Goal: Download file/media

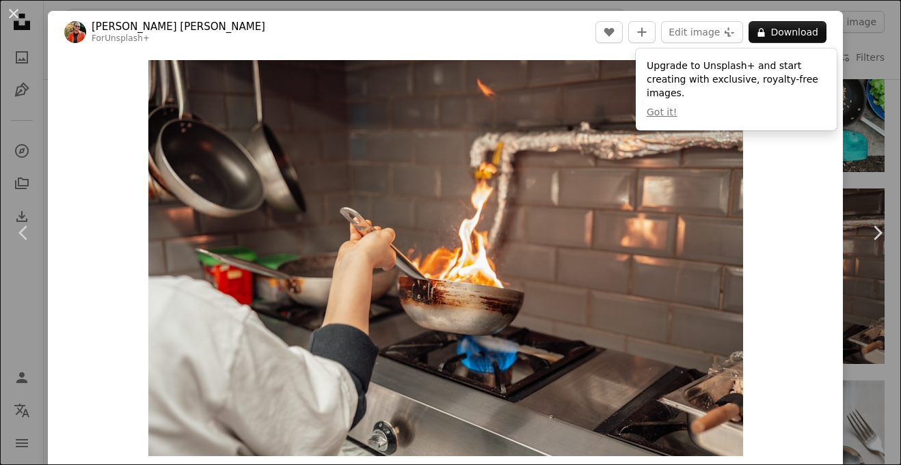
scroll to position [1202, 0]
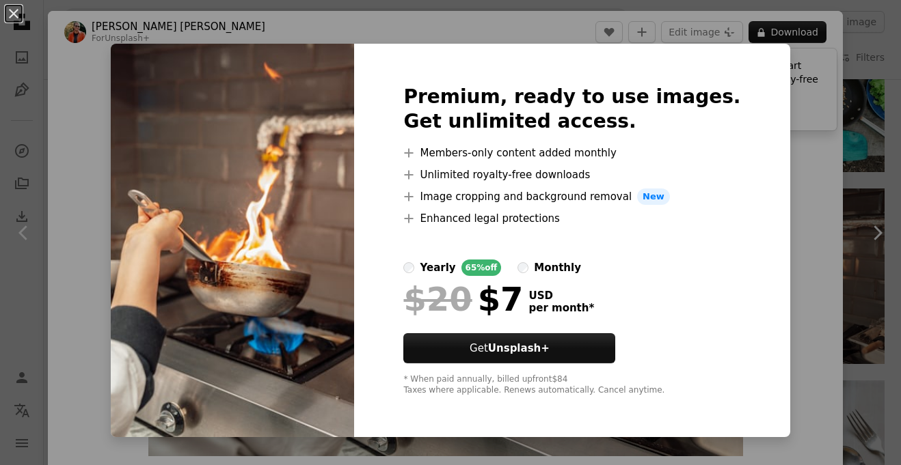
click at [844, 291] on div "An X shape Premium, ready to use images. Get unlimited access. A plus sign Memb…" at bounding box center [450, 232] width 901 height 465
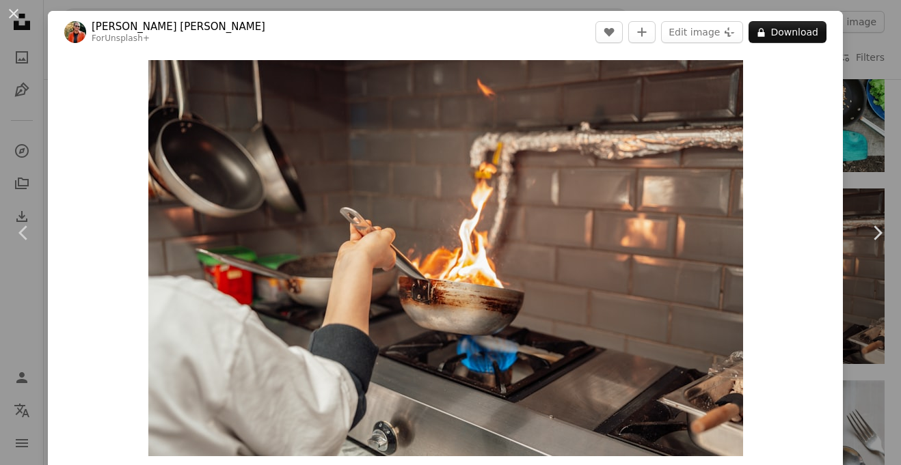
click at [96, 25] on link "[PERSON_NAME] [PERSON_NAME]" at bounding box center [179, 27] width 174 height 14
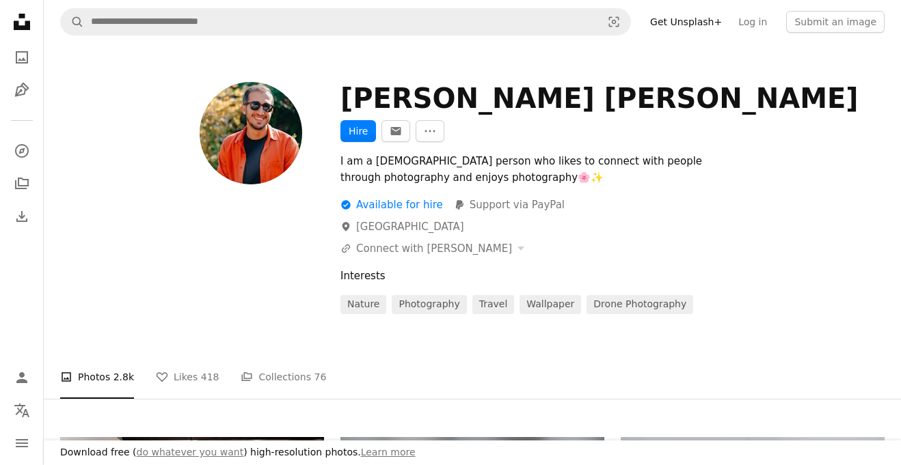
click at [146, 5] on nav "A magnifying glass Visual search Get Unsplash+ Log in Submit an image" at bounding box center [472, 22] width 857 height 44
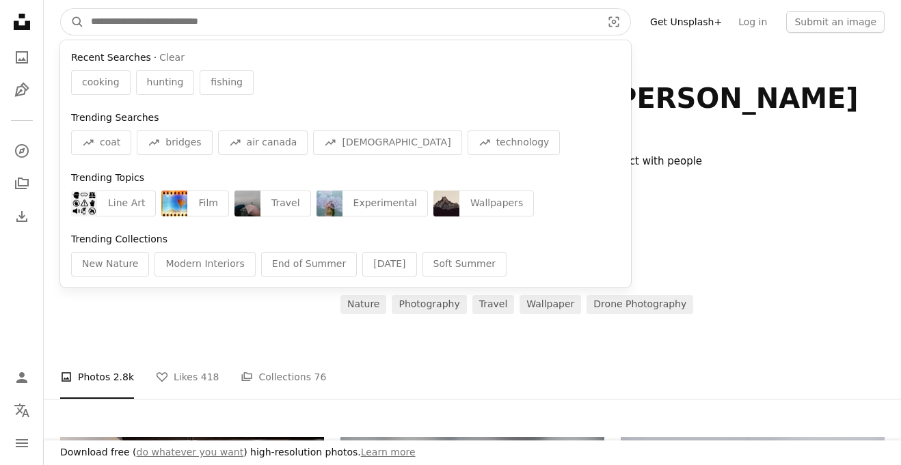
click at [147, 14] on input "Find visuals sitewide" at bounding box center [340, 22] width 513 height 26
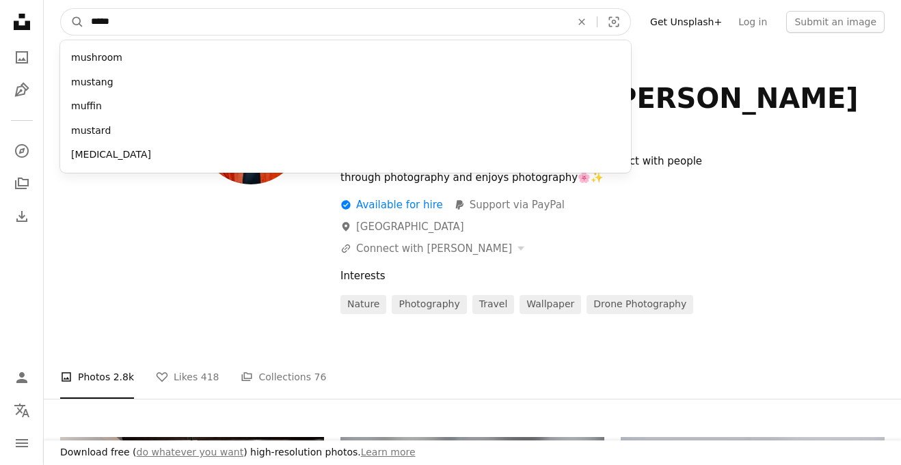
type input "*****"
click at [61, 9] on button "A magnifying glass" at bounding box center [72, 22] width 23 height 26
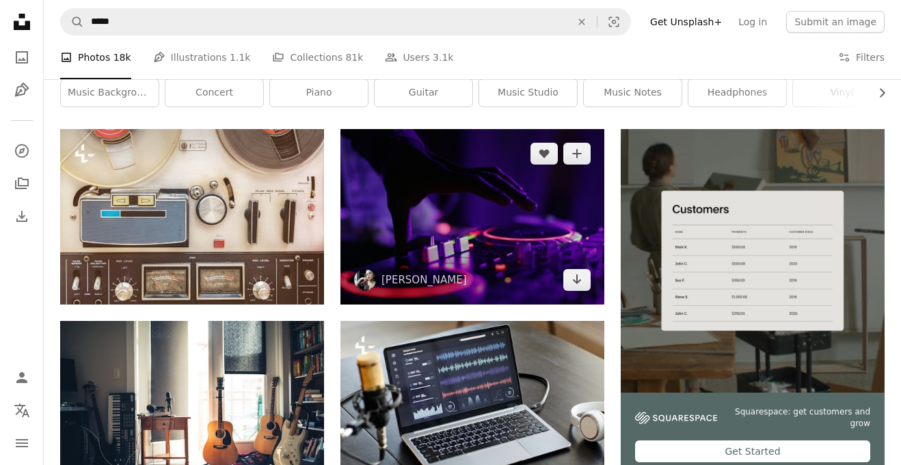
scroll to position [211, 0]
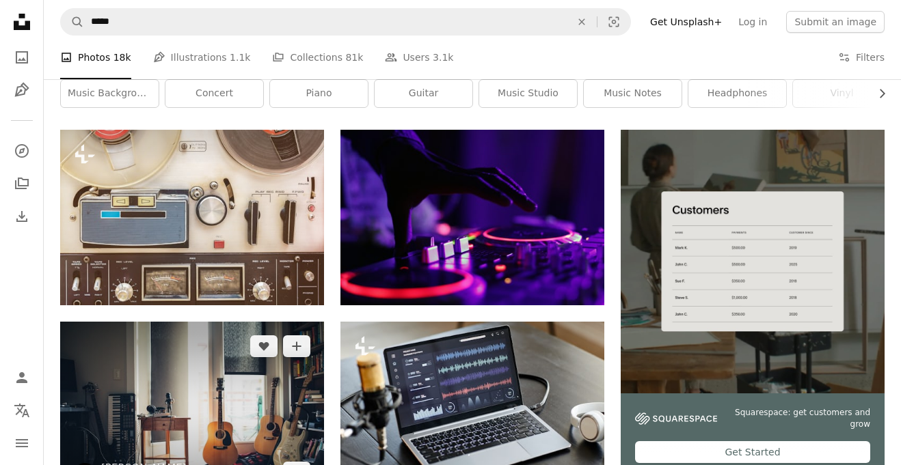
click at [224, 338] on img at bounding box center [192, 410] width 264 height 176
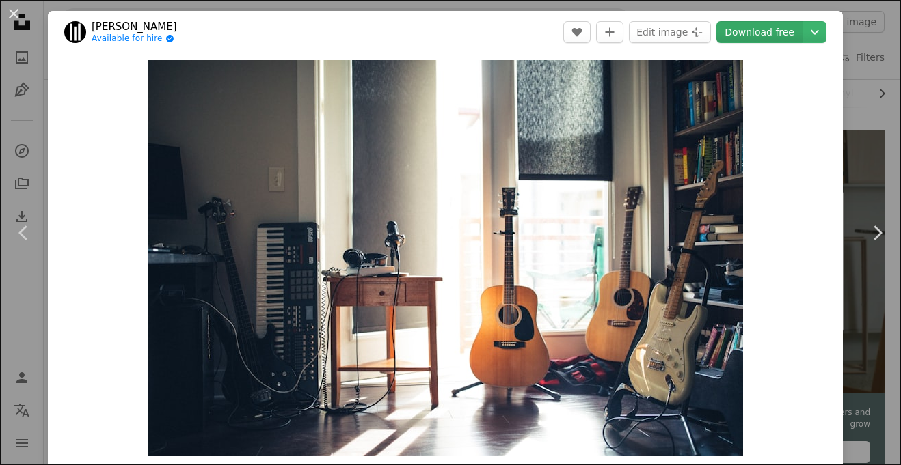
click at [785, 27] on link "Download free" at bounding box center [759, 32] width 86 height 22
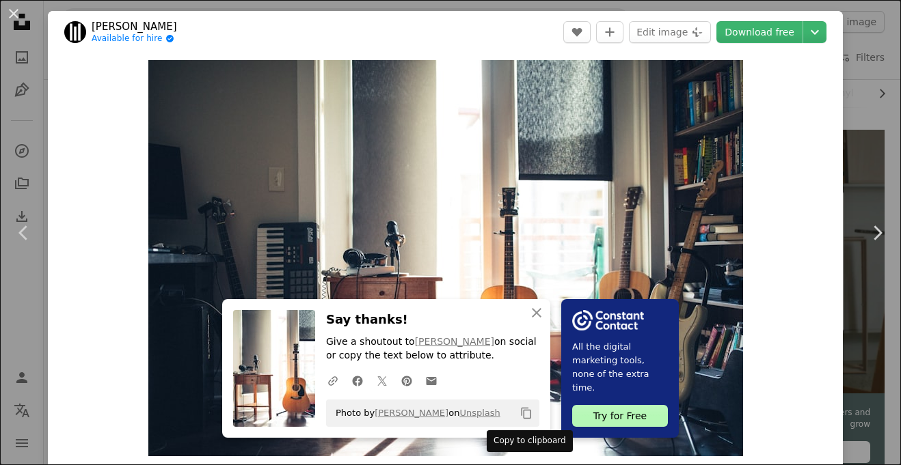
click at [525, 416] on icon "Copy content" at bounding box center [526, 413] width 12 height 12
click at [16, 14] on button "An X shape" at bounding box center [13, 13] width 16 height 16
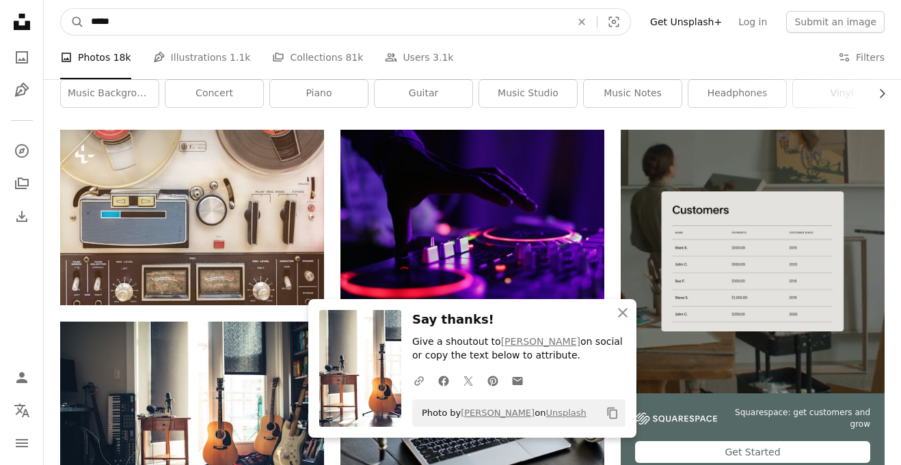
click at [249, 25] on input "*****" at bounding box center [325, 22] width 483 height 26
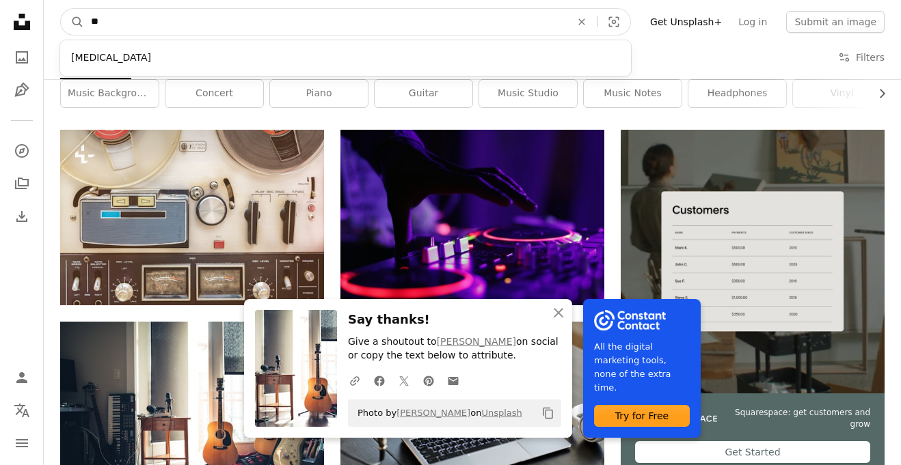
type input "*"
type input "******"
click at [61, 9] on button "A magnifying glass" at bounding box center [72, 22] width 23 height 26
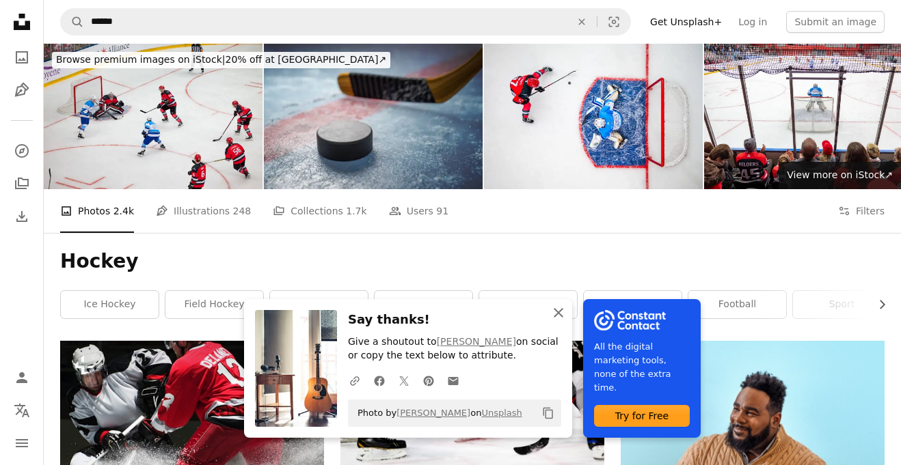
click at [552, 310] on icon "An X shape" at bounding box center [558, 313] width 16 height 16
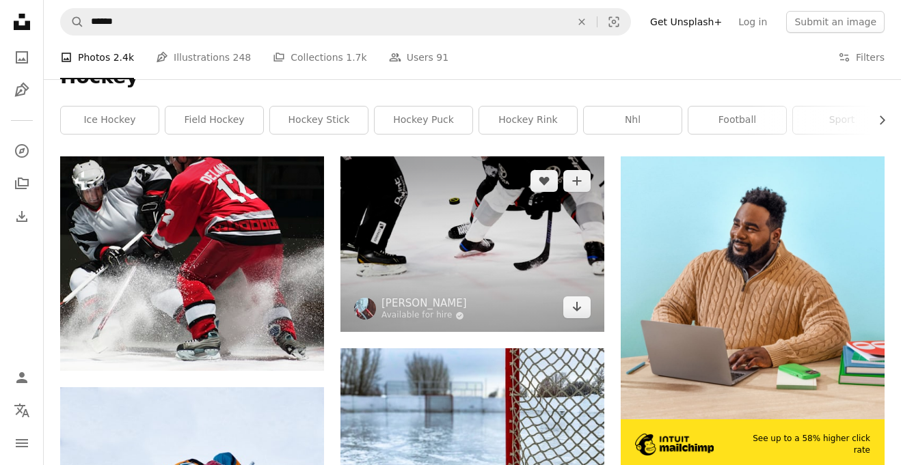
scroll to position [198, 0]
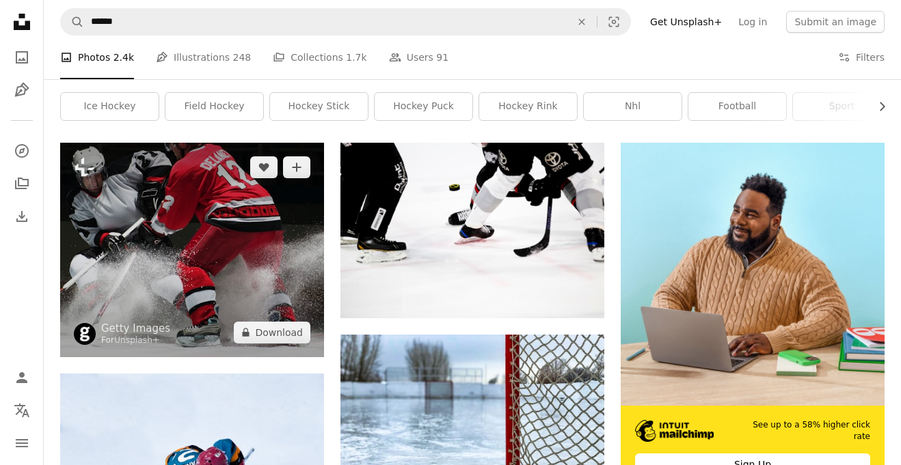
click at [265, 230] on img at bounding box center [192, 250] width 264 height 214
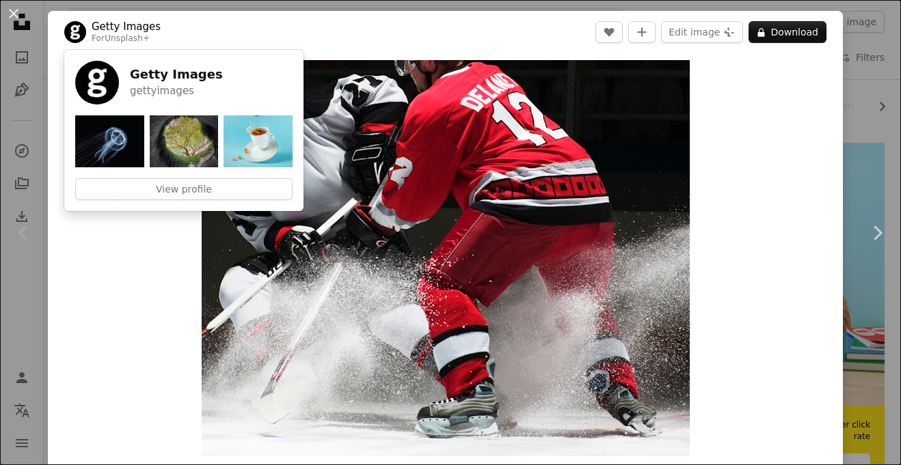
click at [132, 26] on link "Getty Images" at bounding box center [126, 27] width 69 height 14
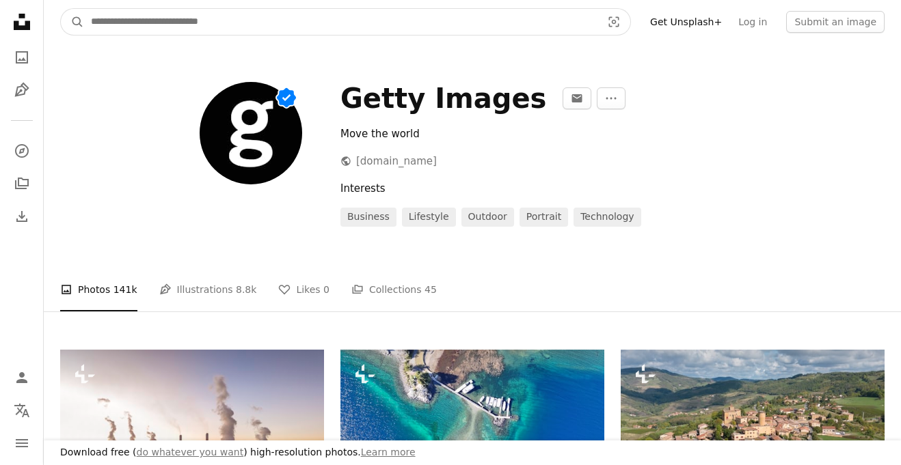
click at [200, 25] on input "Find visuals sitewide" at bounding box center [340, 22] width 513 height 26
type input "*********"
click at [61, 9] on button "A magnifying glass" at bounding box center [72, 22] width 23 height 26
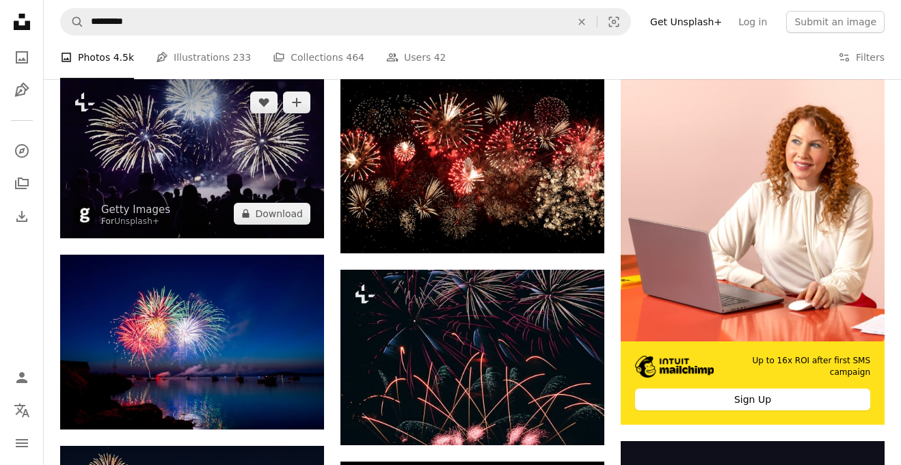
scroll to position [264, 0]
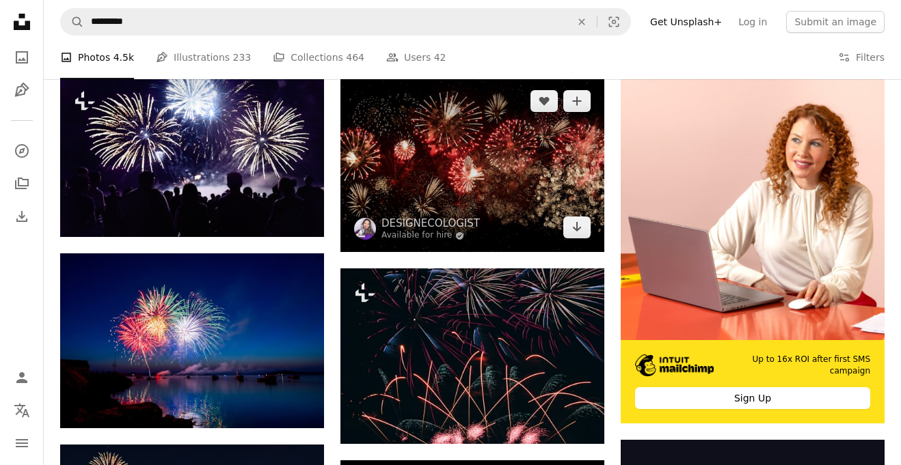
click at [497, 182] on img at bounding box center [472, 165] width 264 height 176
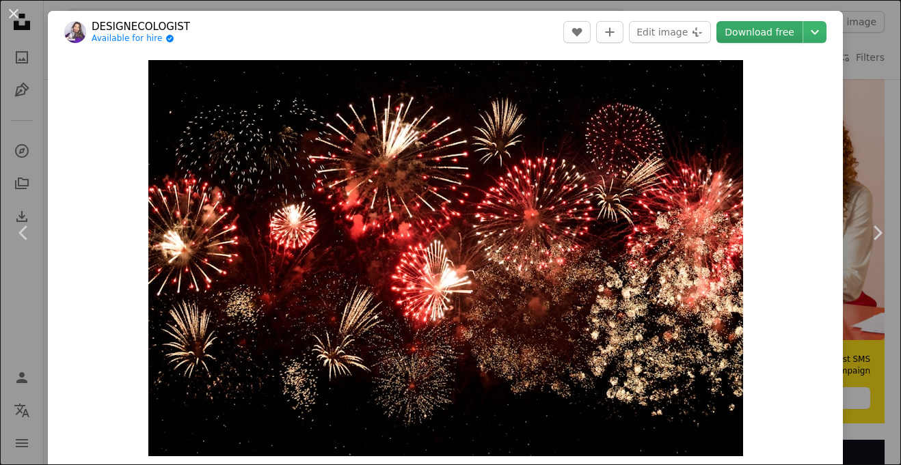
click at [765, 29] on link "Download free" at bounding box center [759, 32] width 86 height 22
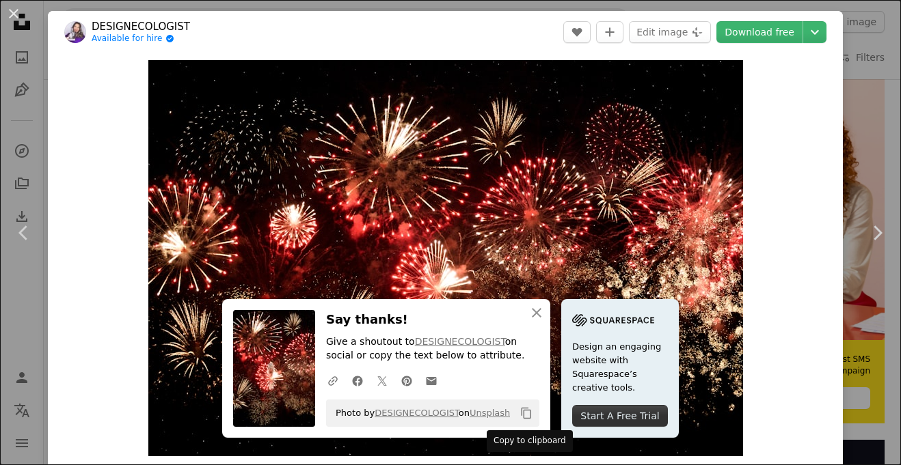
click at [529, 413] on icon "Copy content" at bounding box center [526, 413] width 12 height 12
click at [14, 10] on button "An X shape" at bounding box center [13, 13] width 16 height 16
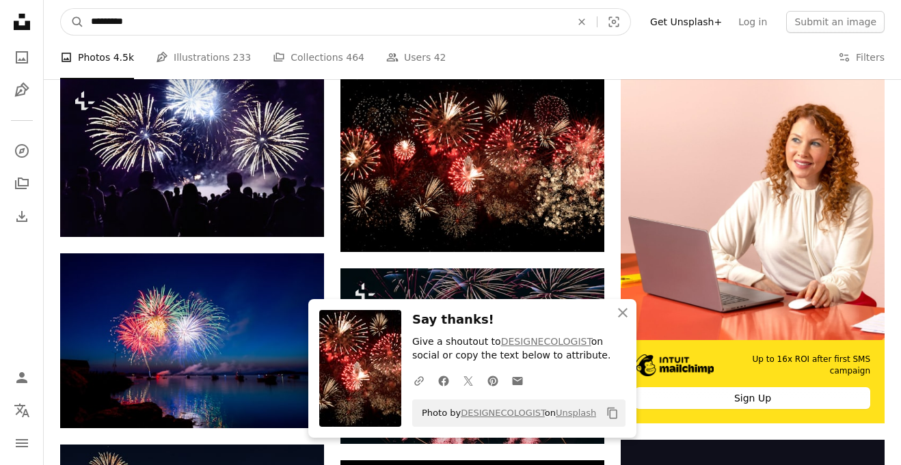
click at [204, 23] on input "*********" at bounding box center [325, 22] width 483 height 26
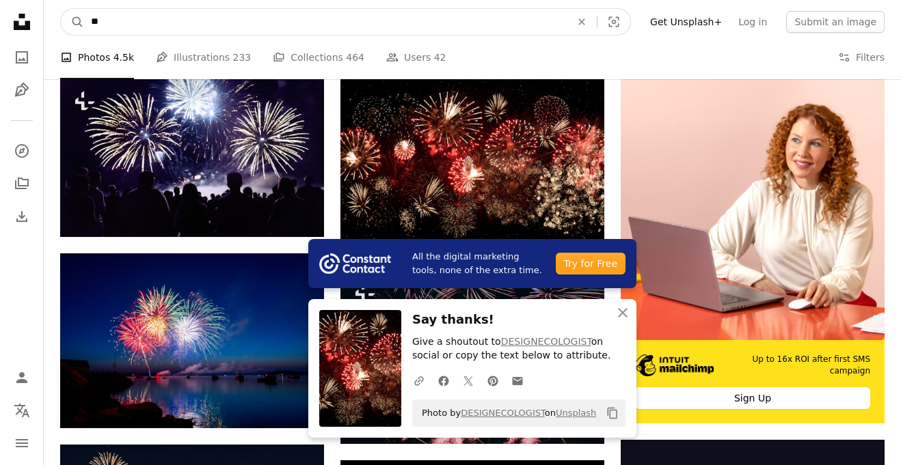
type input "*"
type input "********"
click at [61, 9] on button "A magnifying glass" at bounding box center [72, 22] width 23 height 26
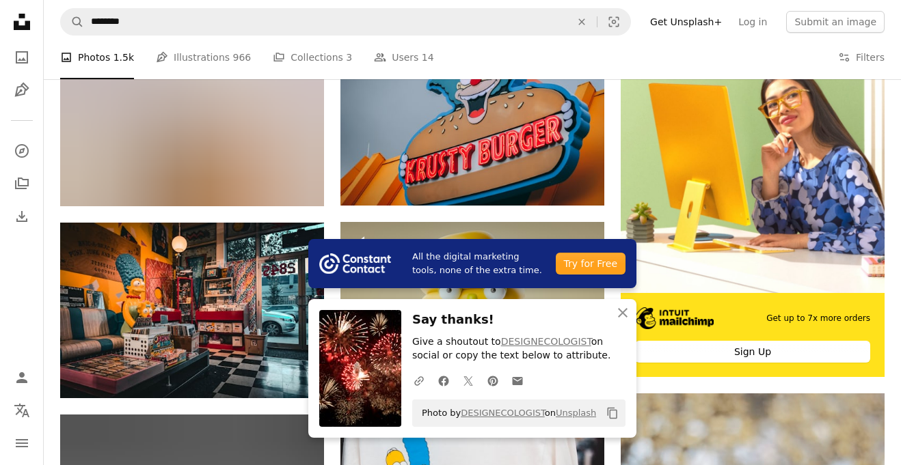
scroll to position [315, 0]
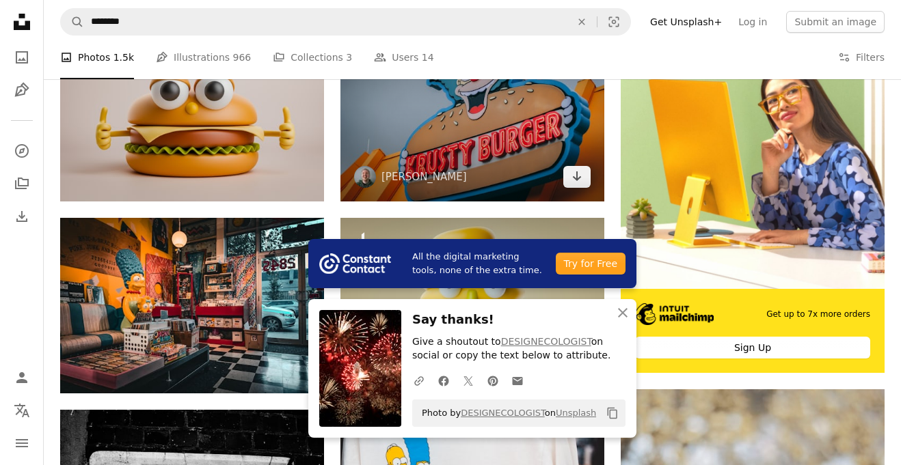
click at [454, 146] on img at bounding box center [472, 114] width 264 height 176
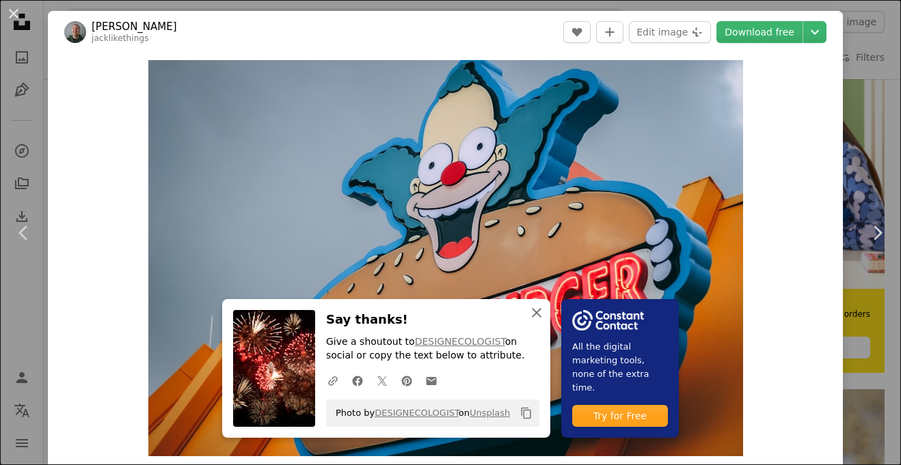
click at [534, 312] on icon "button" at bounding box center [537, 313] width 10 height 10
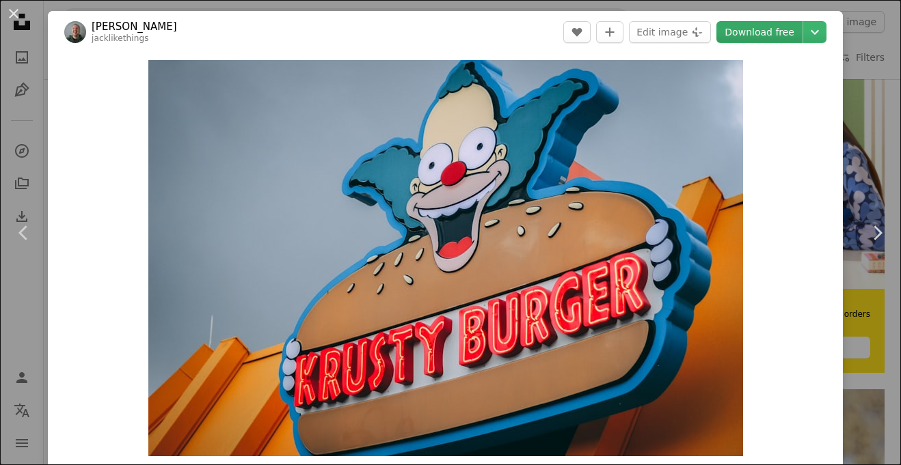
click at [766, 25] on link "Download free" at bounding box center [759, 32] width 86 height 22
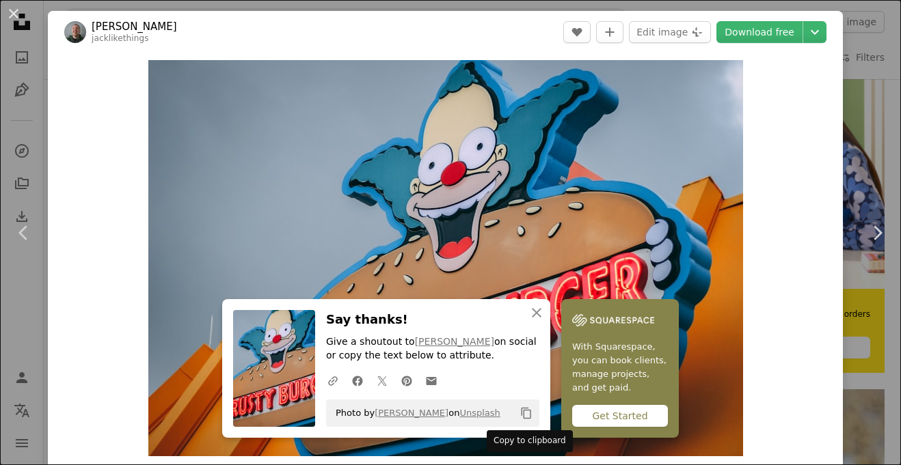
click at [531, 410] on icon "Copy content" at bounding box center [526, 413] width 12 height 12
click at [16, 14] on button "An X shape" at bounding box center [13, 13] width 16 height 16
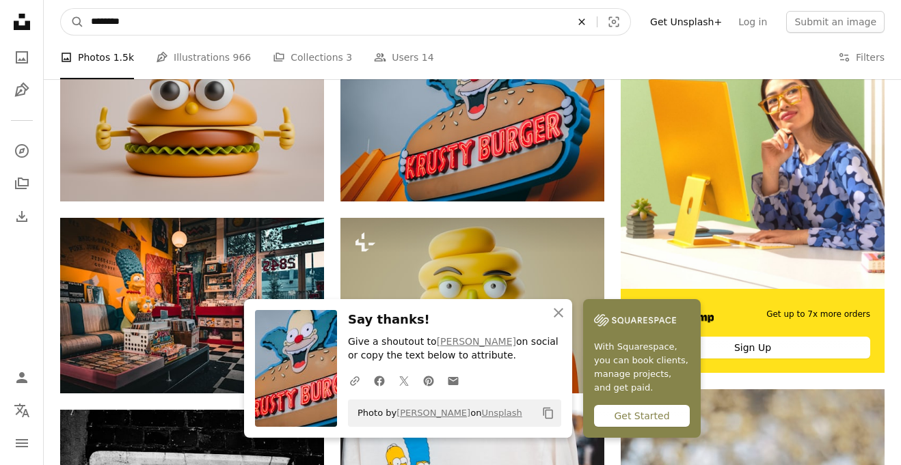
click at [596, 19] on icon "An X shape" at bounding box center [582, 21] width 30 height 11
type input "**********"
click at [61, 9] on button "A magnifying glass" at bounding box center [72, 22] width 23 height 26
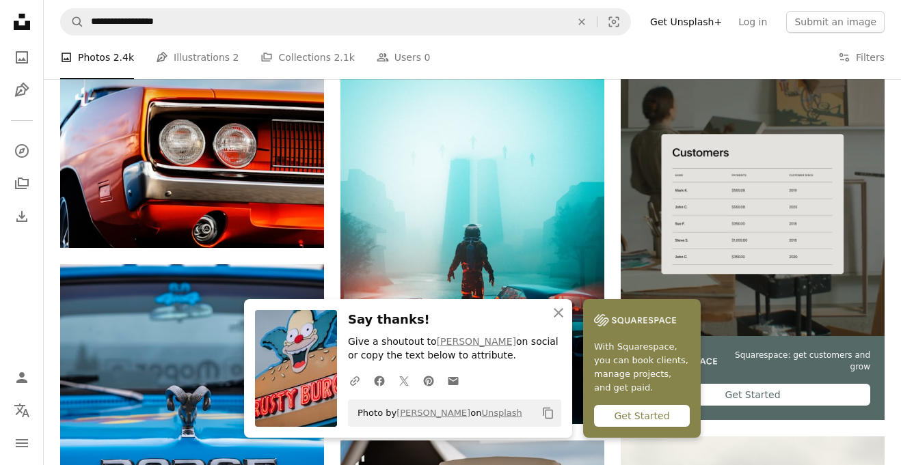
scroll to position [268, 0]
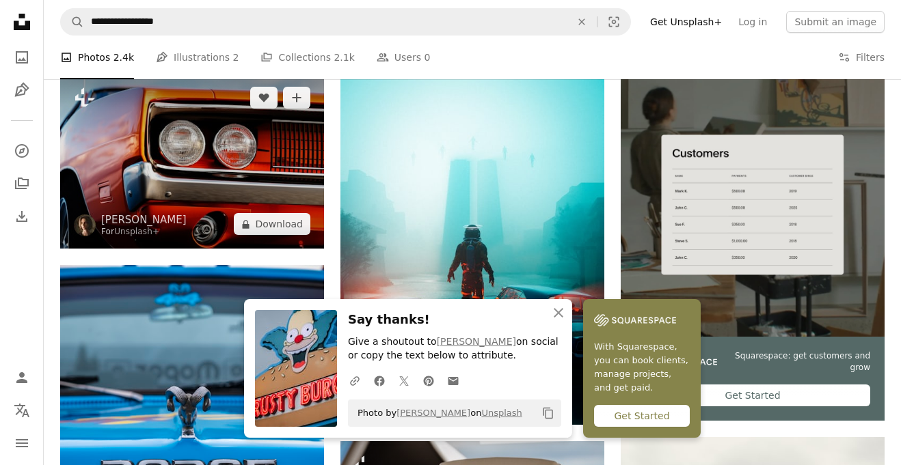
click at [256, 151] on img at bounding box center [192, 161] width 264 height 176
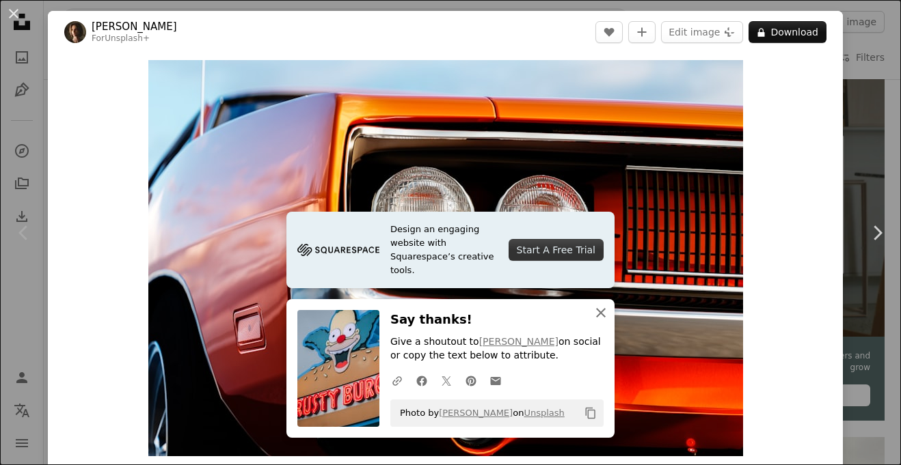
click at [603, 315] on icon "button" at bounding box center [601, 313] width 10 height 10
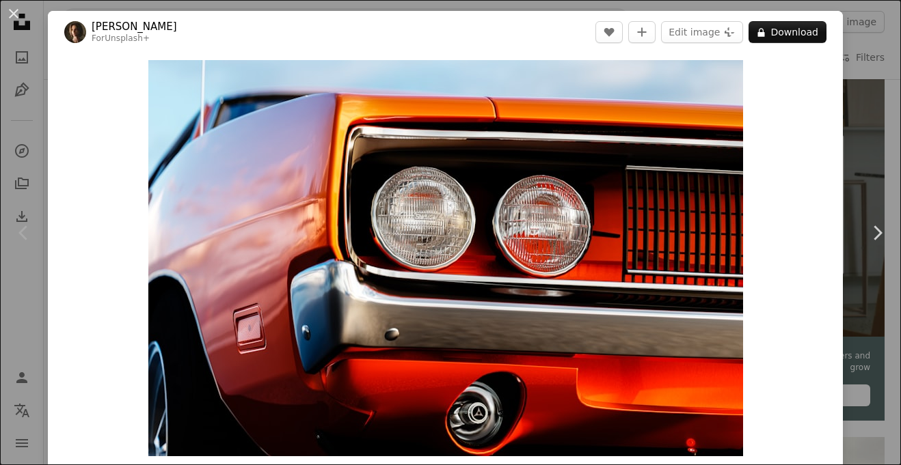
click at [115, 32] on link "[PERSON_NAME]" at bounding box center [134, 27] width 85 height 14
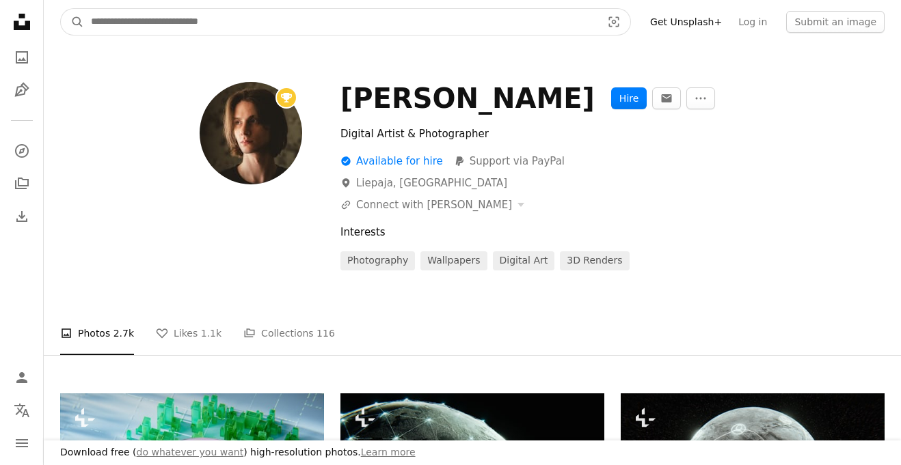
click at [161, 29] on input "Find visuals sitewide" at bounding box center [340, 22] width 513 height 26
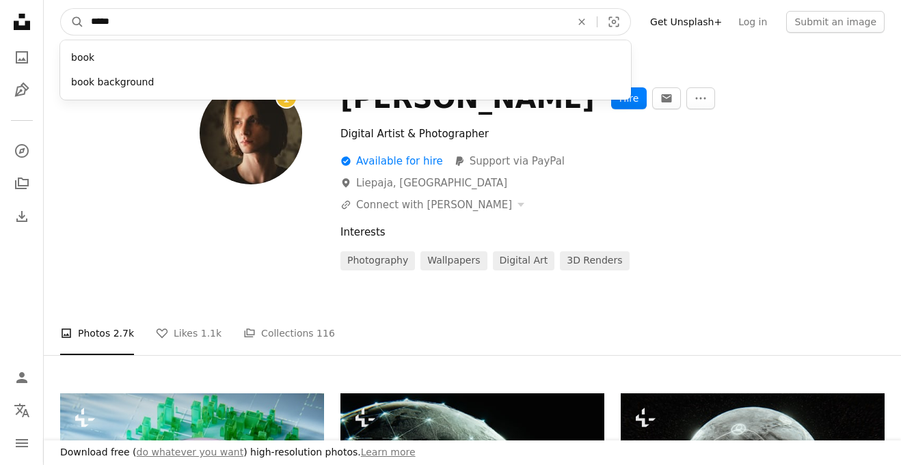
type input "*****"
click at [61, 9] on button "A magnifying glass" at bounding box center [72, 22] width 23 height 26
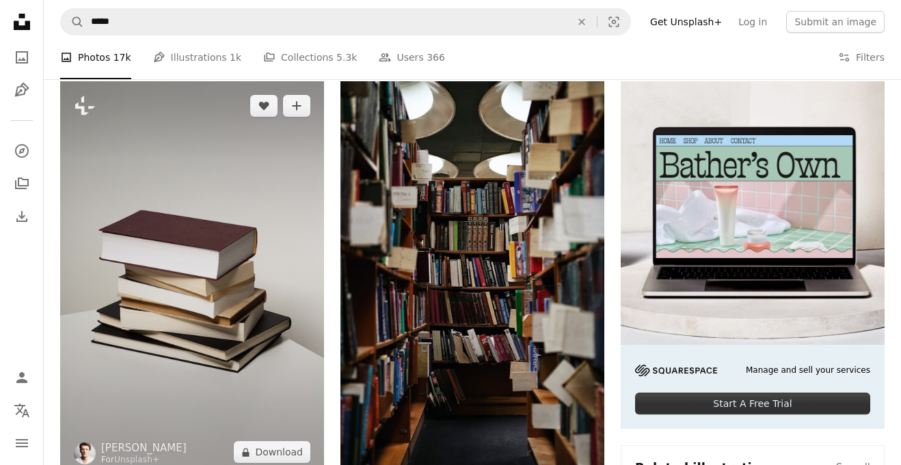
scroll to position [322, 0]
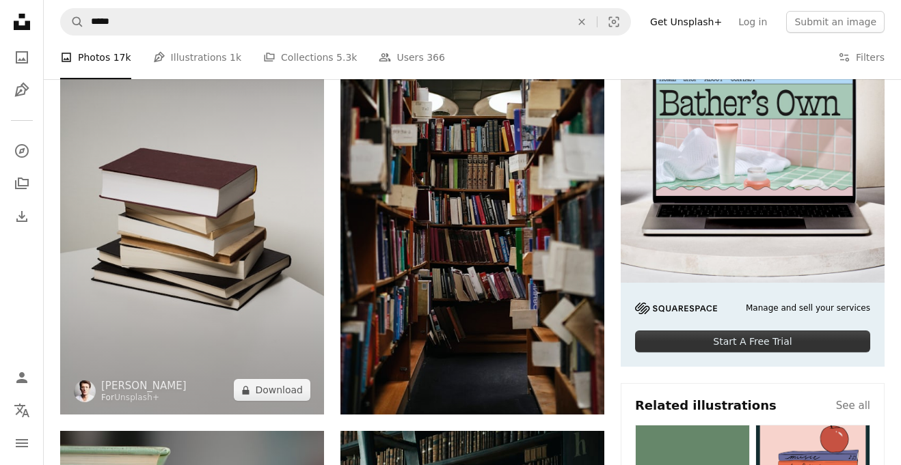
click at [262, 260] on img at bounding box center [192, 217] width 264 height 396
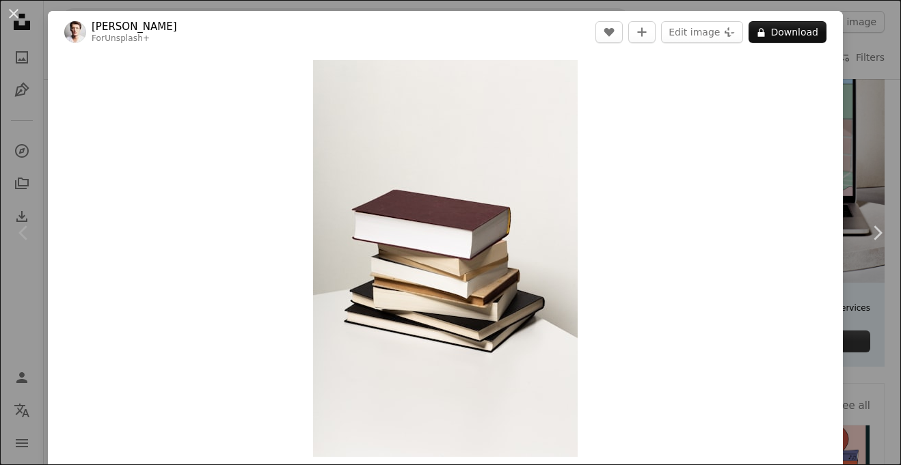
click at [135, 21] on link "[PERSON_NAME]" at bounding box center [134, 27] width 85 height 14
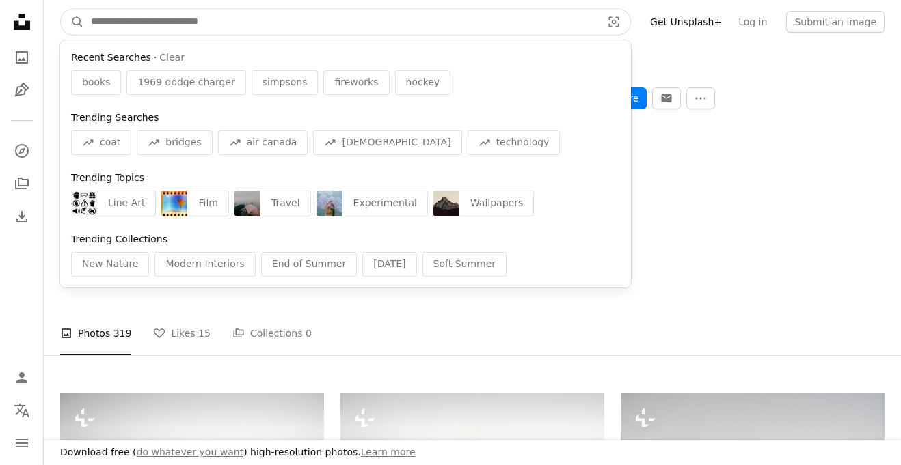
click at [196, 31] on input "Find visuals sitewide" at bounding box center [340, 22] width 513 height 26
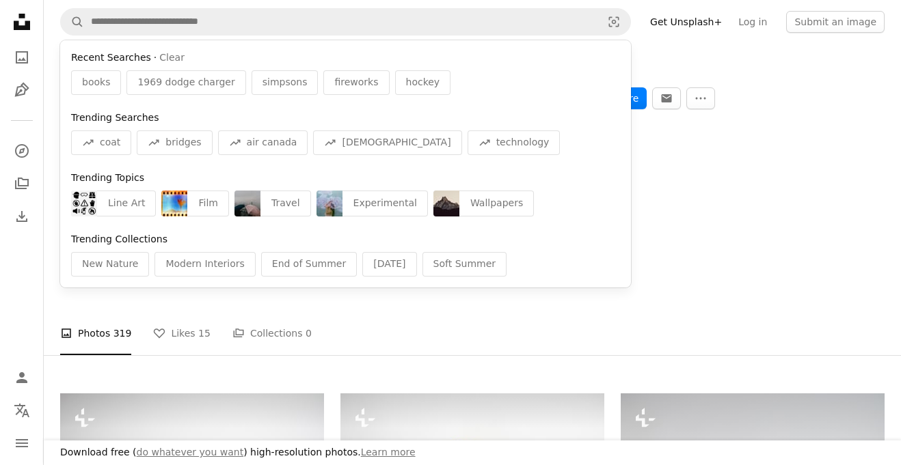
click at [697, 56] on div "[PERSON_NAME] Hire An envelope More Actions Photographer from [GEOGRAPHIC_DATA]…" at bounding box center [472, 182] width 857 height 276
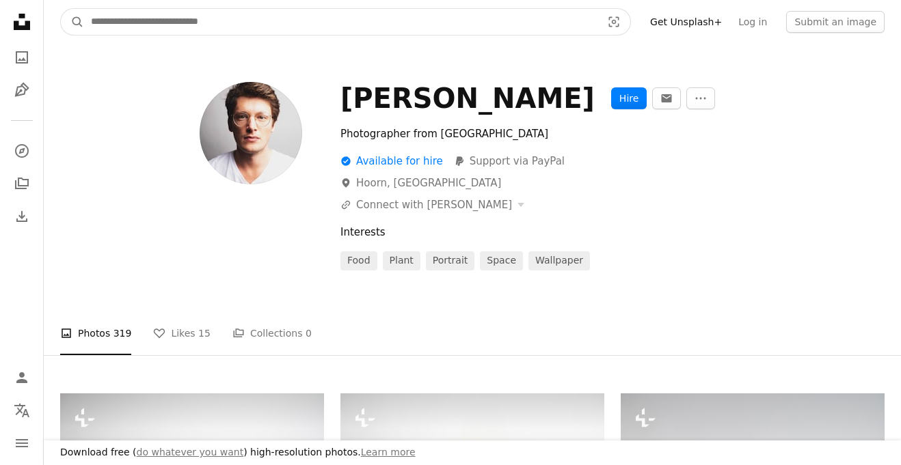
click at [505, 20] on input "Find visuals sitewide" at bounding box center [340, 22] width 513 height 26
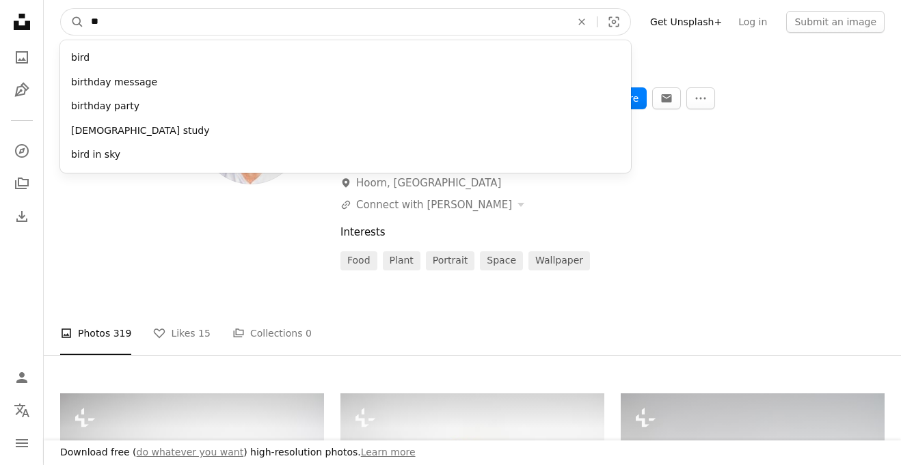
type input "*"
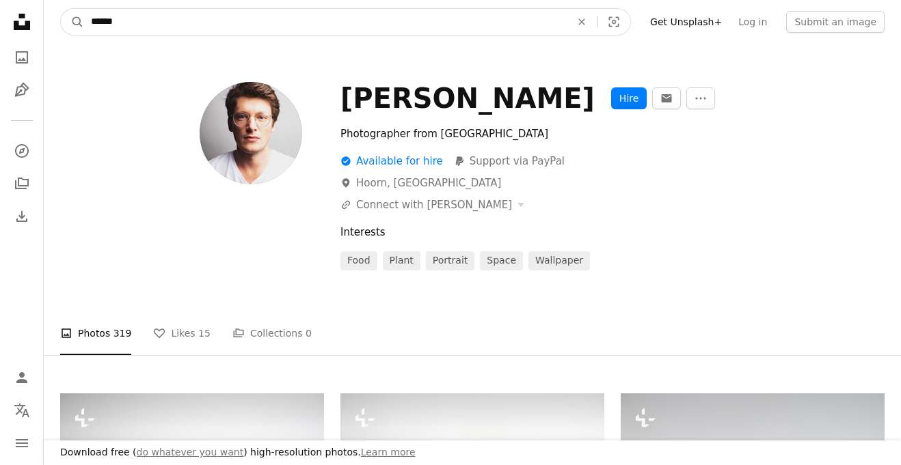
type input "******"
click at [61, 9] on button "A magnifying glass" at bounding box center [72, 22] width 23 height 26
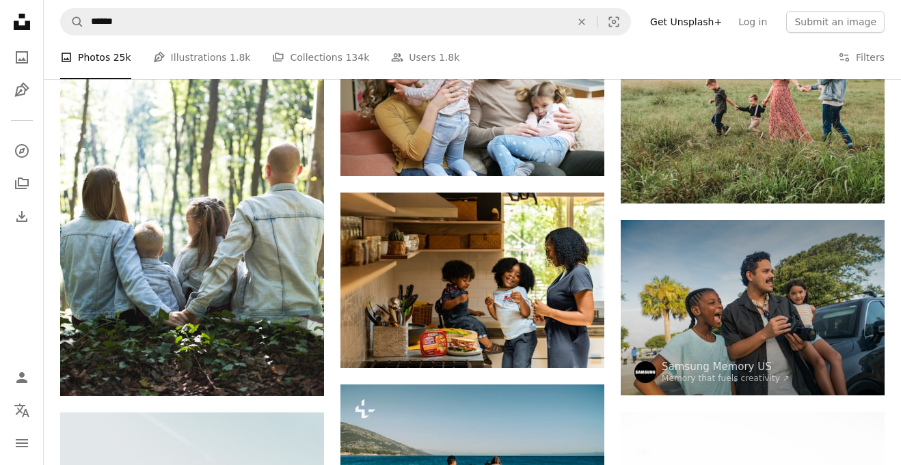
scroll to position [378, 0]
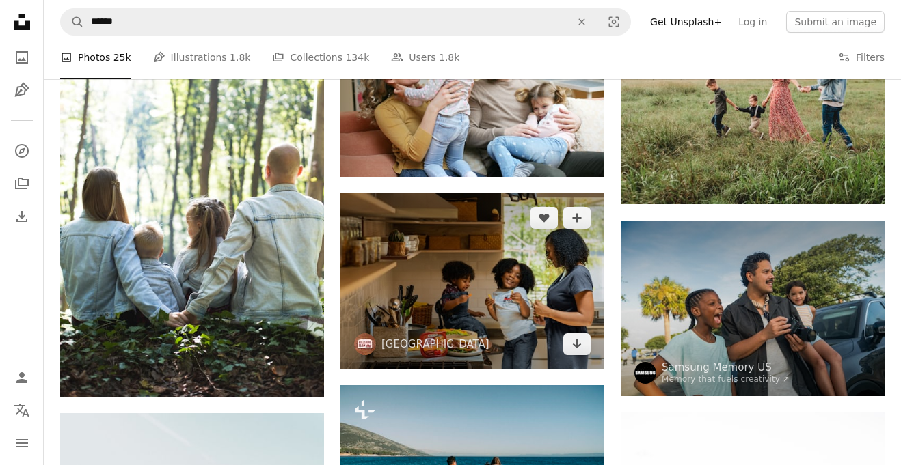
click at [447, 337] on img at bounding box center [472, 281] width 264 height 176
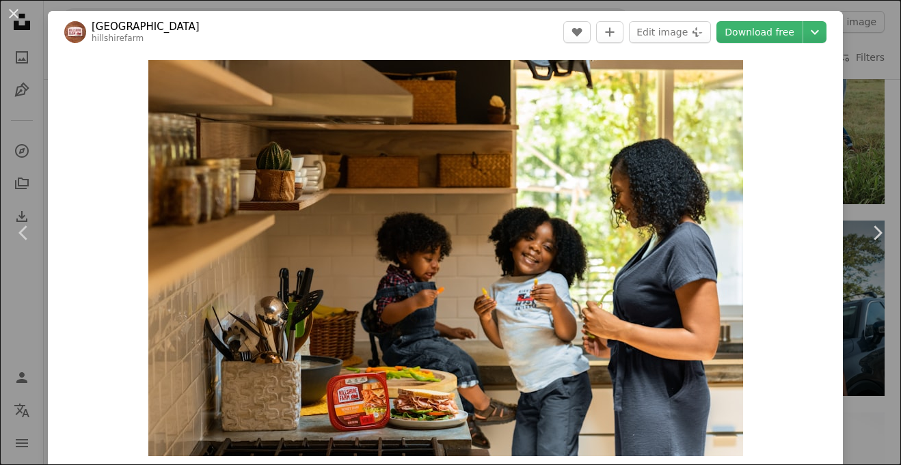
click at [137, 23] on link "[GEOGRAPHIC_DATA]" at bounding box center [146, 27] width 108 height 14
